Goal: Information Seeking & Learning: Learn about a topic

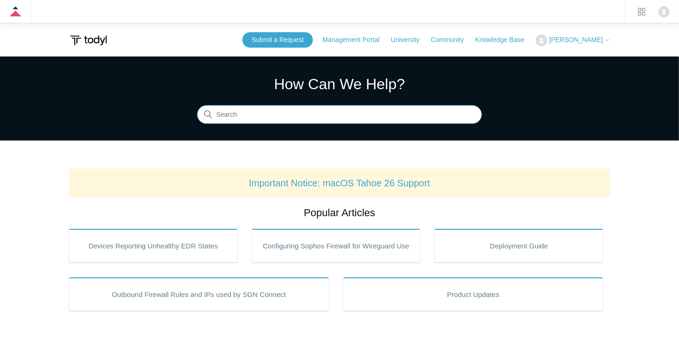
click at [306, 115] on input "Search" at bounding box center [339, 115] width 285 height 19
type input "micro"
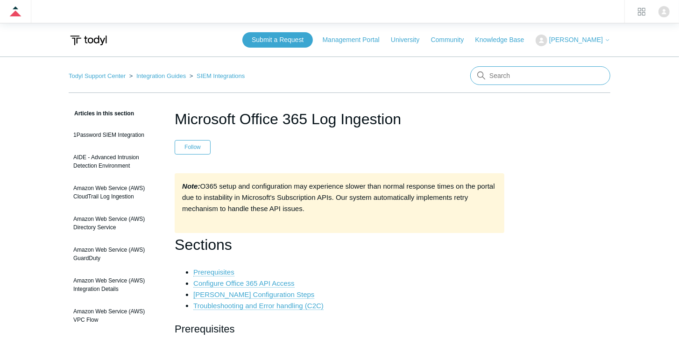
click at [503, 75] on input "Search" at bounding box center [540, 75] width 140 height 19
type input "azure identity"
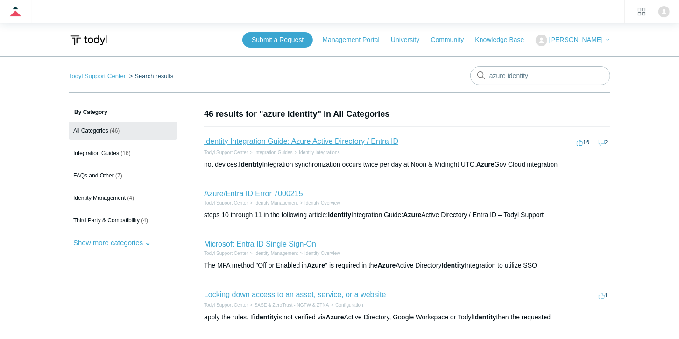
click at [292, 141] on link "Identity Integration Guide: Azure Active Directory / Entra ID" at bounding box center [301, 141] width 194 height 8
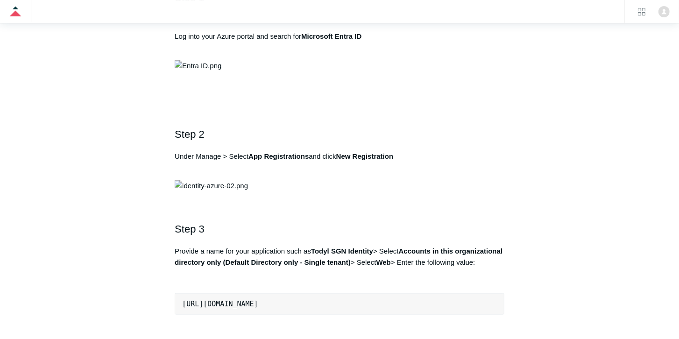
scroll to position [587, 0]
